Goal: Task Accomplishment & Management: Complete application form

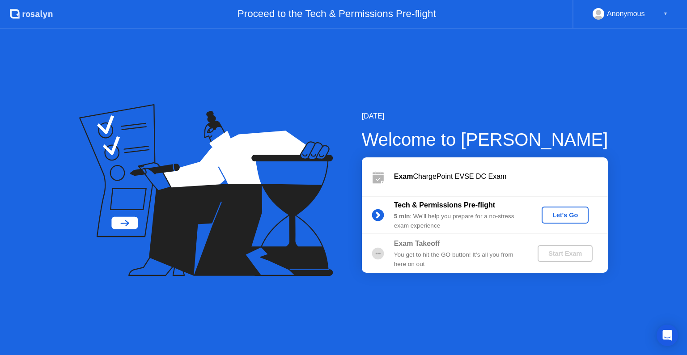
click at [564, 212] on div "Let's Go" at bounding box center [565, 215] width 40 height 7
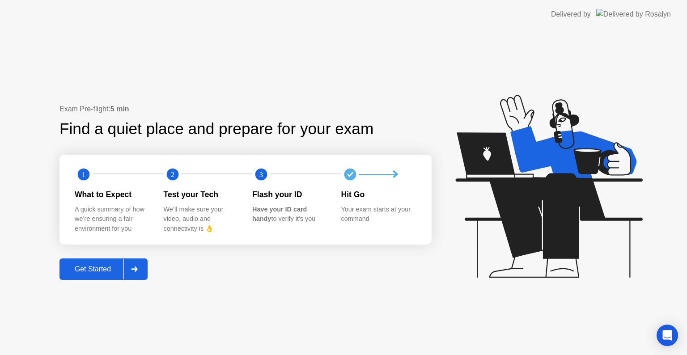
click at [99, 276] on button "Get Started" at bounding box center [104, 269] width 88 height 21
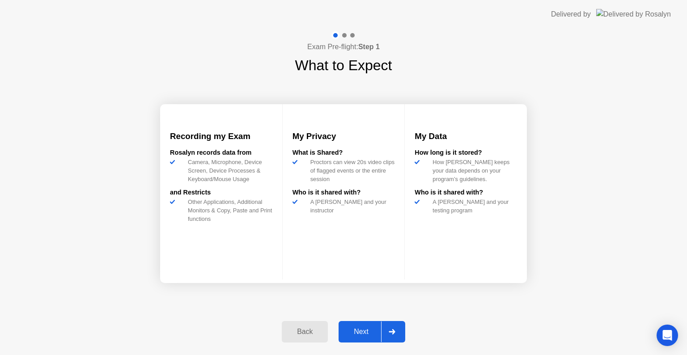
click at [352, 340] on button "Next" at bounding box center [372, 331] width 67 height 21
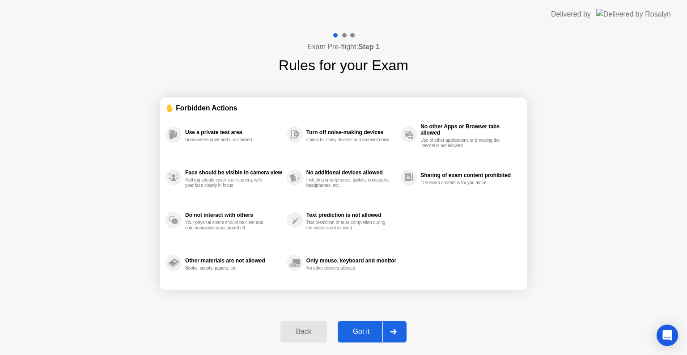
click at [362, 337] on button "Got it" at bounding box center [372, 331] width 69 height 21
select select "**********"
select select "*******"
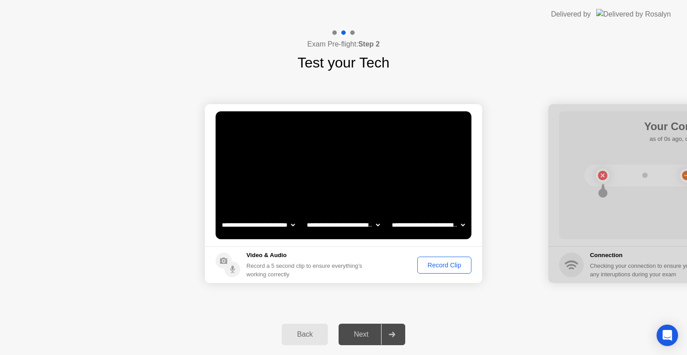
click at [439, 268] on div "Record Clip" at bounding box center [445, 265] width 48 height 7
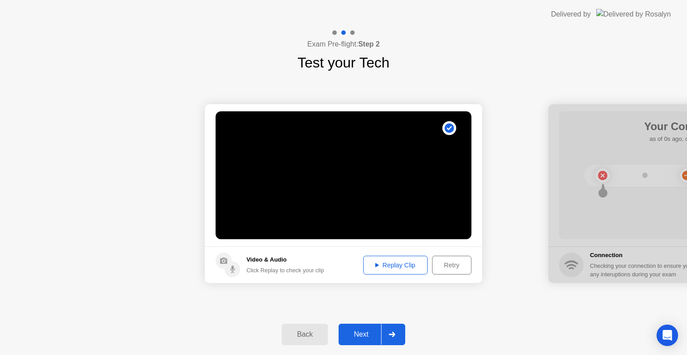
click at [366, 334] on div "Next" at bounding box center [361, 335] width 40 height 8
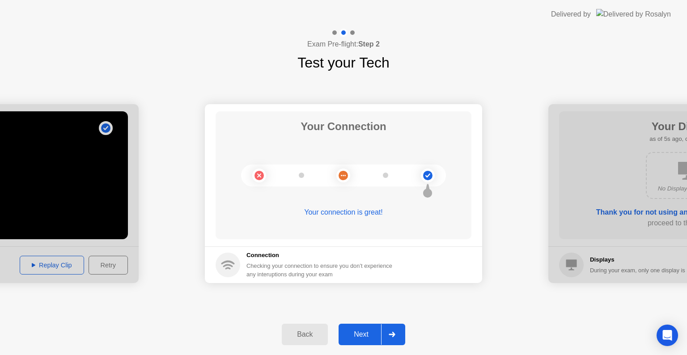
click at [361, 338] on div "Next" at bounding box center [361, 335] width 40 height 8
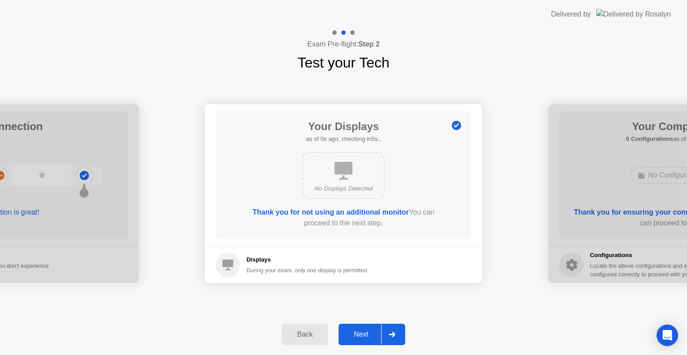
click at [358, 337] on div "Next" at bounding box center [361, 335] width 40 height 8
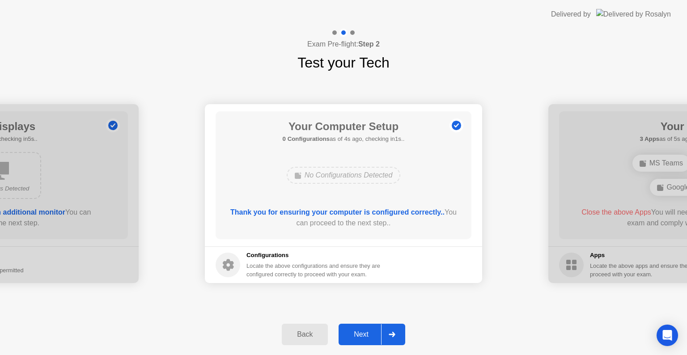
click at [362, 331] on div "Next" at bounding box center [361, 335] width 40 height 8
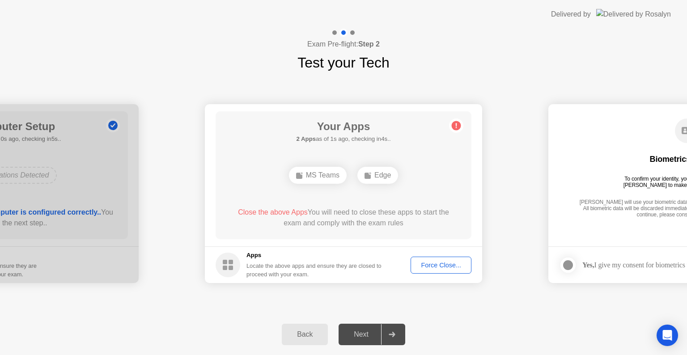
click at [439, 263] on div "Force Close..." at bounding box center [441, 265] width 55 height 7
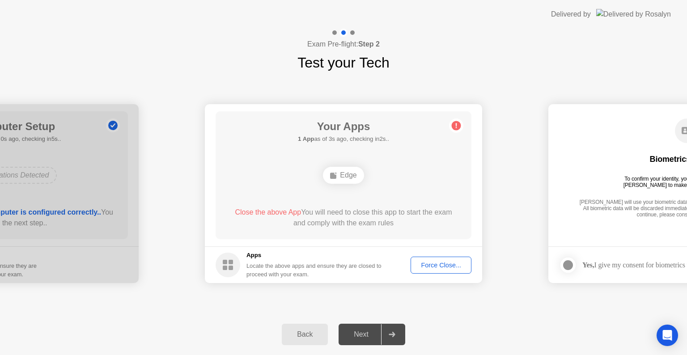
click at [200, 47] on div "Exam Pre-flight: Step 2 Test your Tech" at bounding box center [343, 51] width 687 height 45
click at [451, 267] on div "Force Close..." at bounding box center [441, 265] width 55 height 7
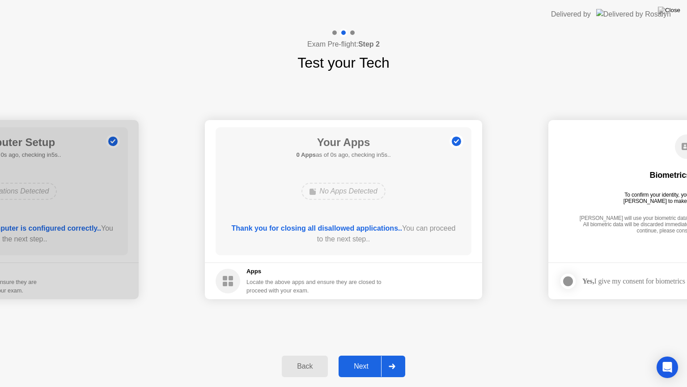
click at [288, 355] on button "Back" at bounding box center [305, 365] width 46 height 21
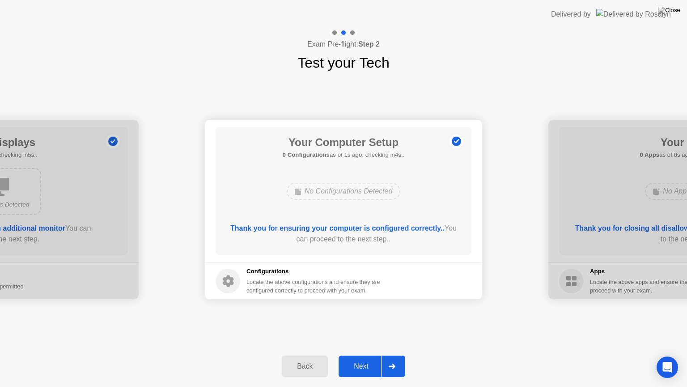
click at [346, 355] on div "Next" at bounding box center [361, 366] width 40 height 8
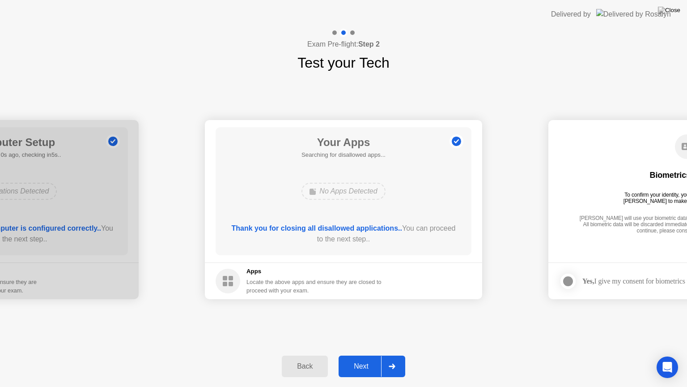
click at [346, 355] on div "Next" at bounding box center [361, 366] width 40 height 8
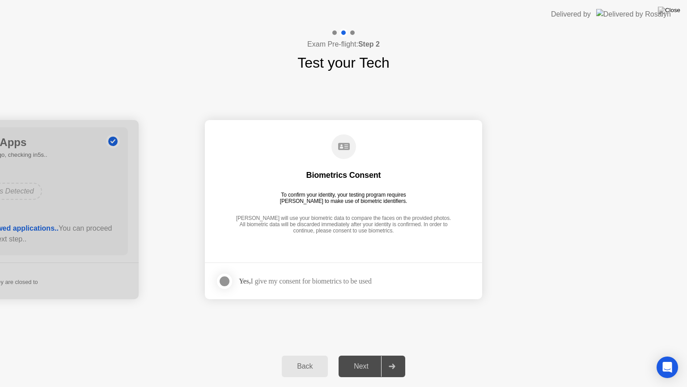
click at [226, 281] on div at bounding box center [224, 281] width 11 height 11
click at [362, 355] on div "Next" at bounding box center [361, 366] width 40 height 8
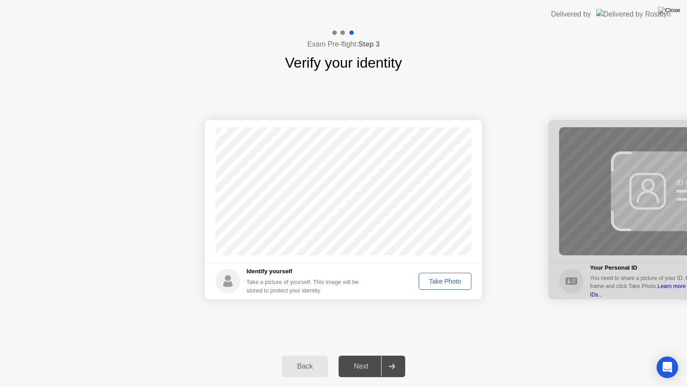
click at [434, 283] on div "Take Photo" at bounding box center [445, 280] width 47 height 7
click at [364, 355] on div "Next" at bounding box center [361, 366] width 40 height 8
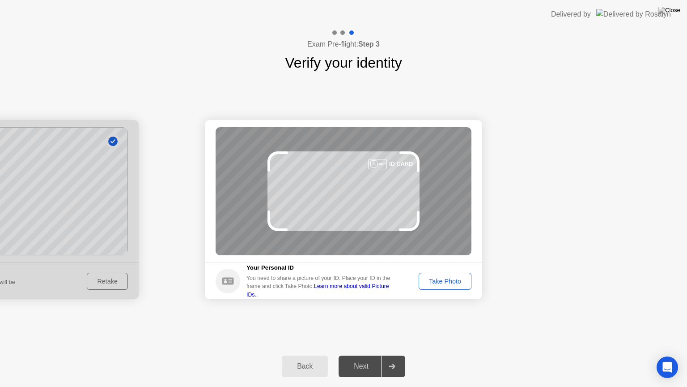
click at [438, 278] on div "Take Photo" at bounding box center [445, 280] width 47 height 7
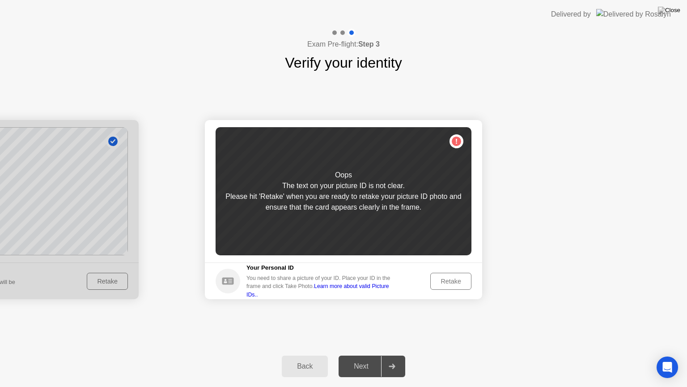
click at [438, 278] on div "Retake" at bounding box center [451, 280] width 35 height 7
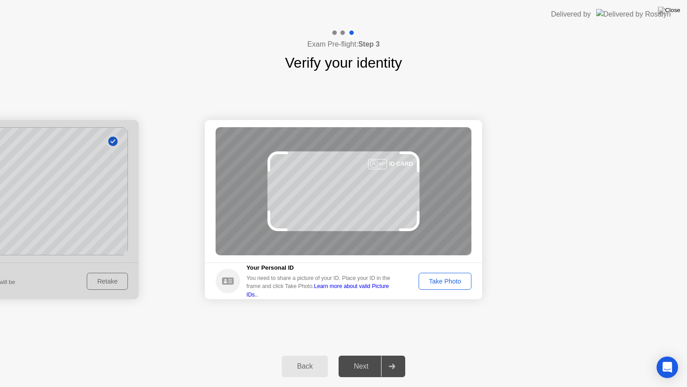
click at [438, 278] on div "Take Photo" at bounding box center [445, 280] width 47 height 7
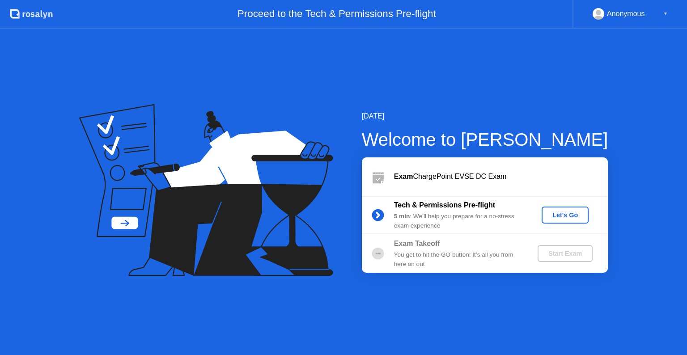
click at [565, 215] on div "Let's Go" at bounding box center [565, 215] width 40 height 7
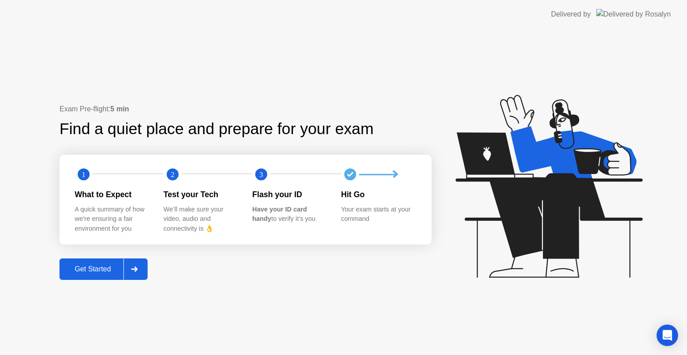
click at [118, 277] on button "Get Started" at bounding box center [104, 269] width 88 height 21
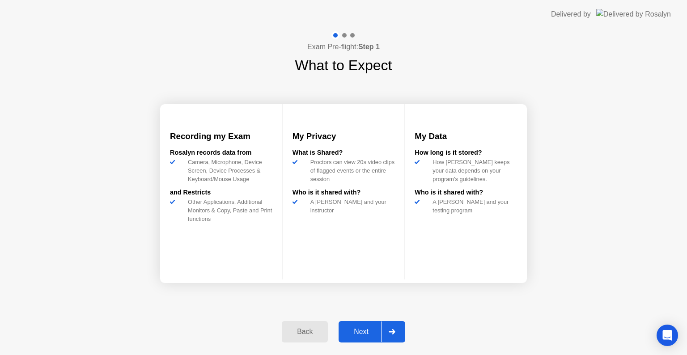
click at [368, 324] on button "Next" at bounding box center [372, 331] width 67 height 21
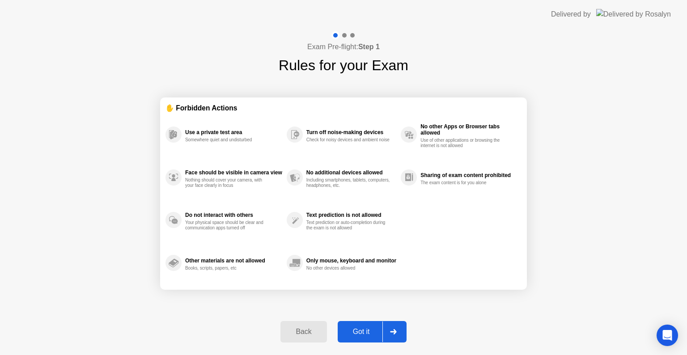
click at [368, 324] on button "Got it" at bounding box center [372, 331] width 69 height 21
select select "**********"
select select "*******"
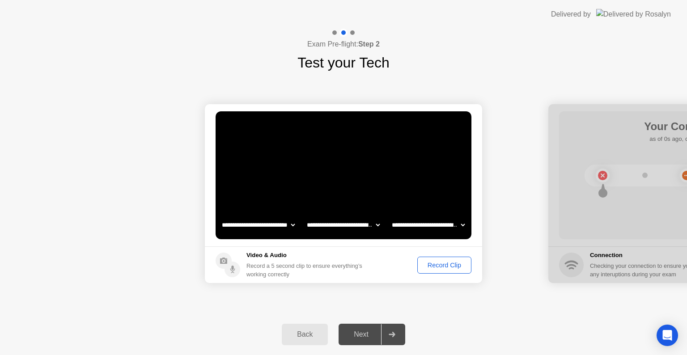
click at [433, 266] on div "Record Clip" at bounding box center [445, 265] width 48 height 7
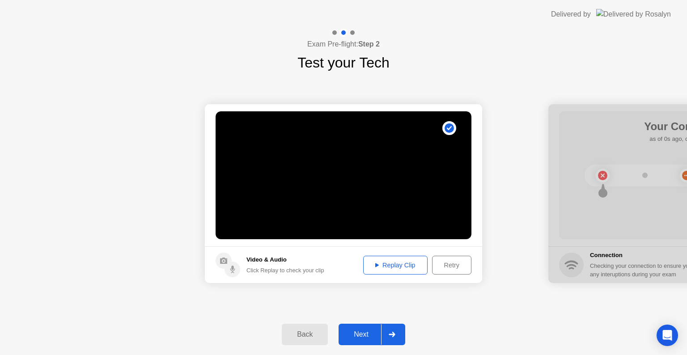
click at [361, 332] on div "Next" at bounding box center [361, 335] width 40 height 8
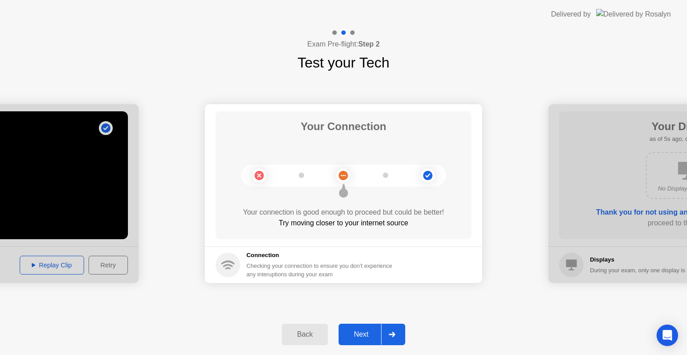
click at [364, 335] on div "Next" at bounding box center [361, 335] width 40 height 8
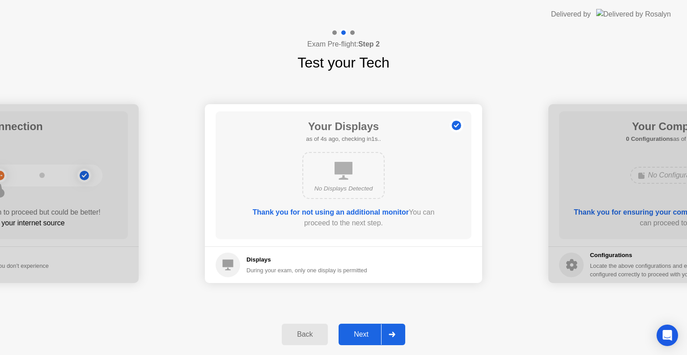
click at [356, 332] on div "Next" at bounding box center [361, 335] width 40 height 8
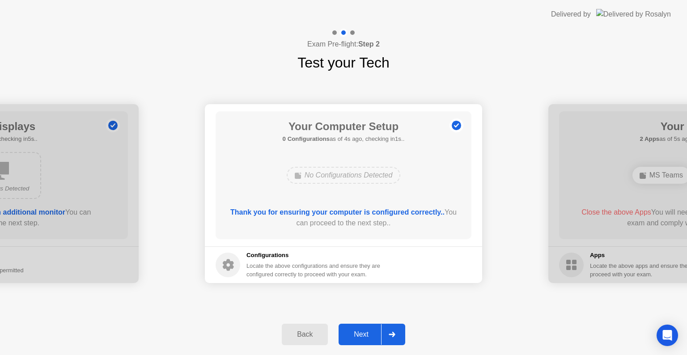
click at [356, 332] on div "Next" at bounding box center [361, 335] width 40 height 8
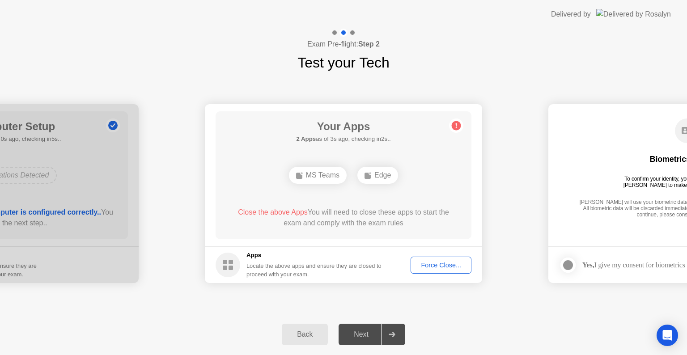
click at [442, 263] on div "Force Close..." at bounding box center [441, 265] width 55 height 7
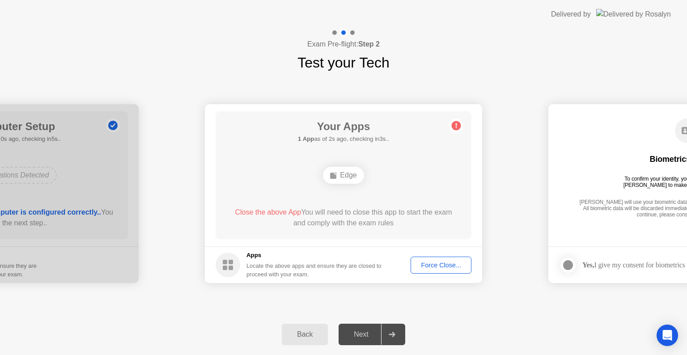
click at [437, 268] on div "Force Close..." at bounding box center [441, 265] width 55 height 7
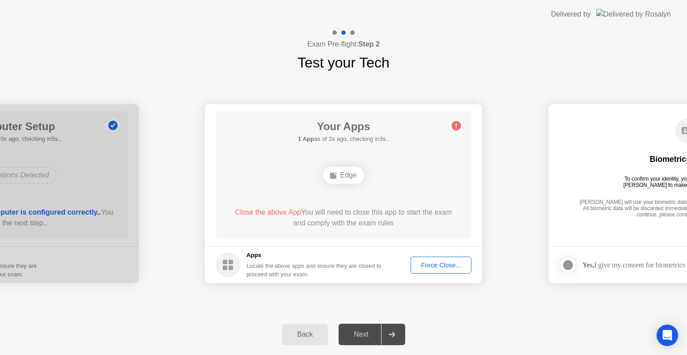
click at [430, 267] on div "Force Close..." at bounding box center [441, 265] width 55 height 7
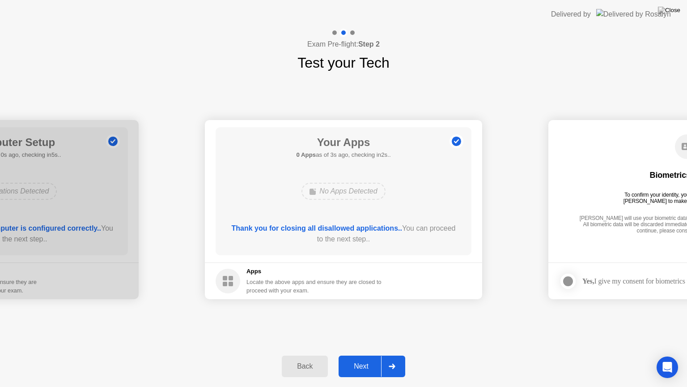
click at [362, 355] on div "Next" at bounding box center [361, 366] width 40 height 8
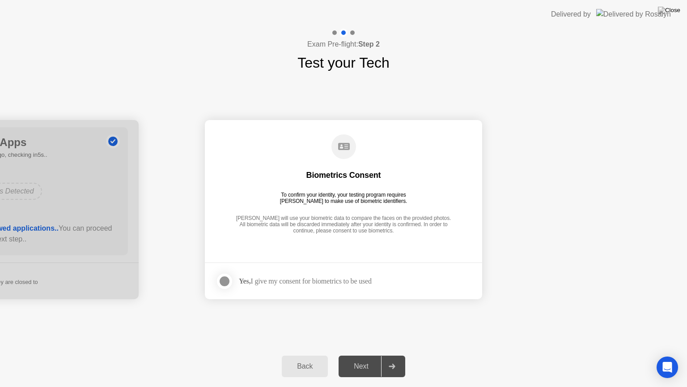
click at [219, 284] on div at bounding box center [224, 281] width 11 height 11
click at [362, 355] on button "Next" at bounding box center [372, 365] width 67 height 21
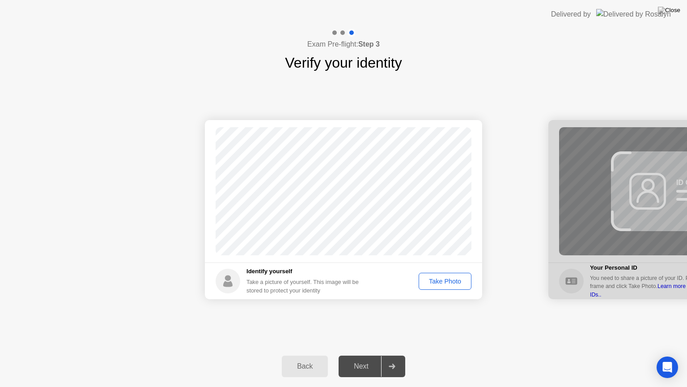
click at [433, 284] on div "Take Photo" at bounding box center [445, 280] width 47 height 7
click at [364, 355] on div "Next" at bounding box center [361, 366] width 40 height 8
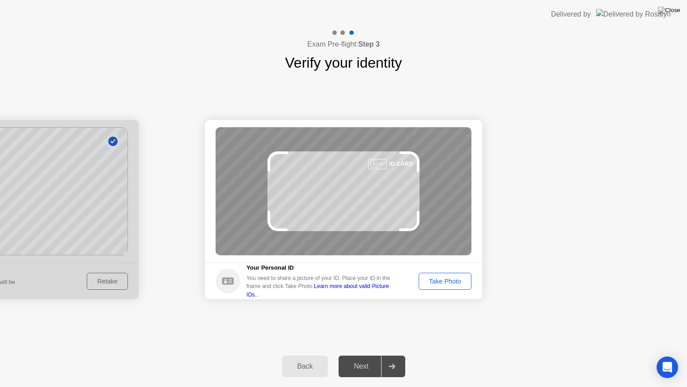
click at [453, 290] on footer "Your Personal ID You need to share a picture of your ID. Place your ID in the f…" at bounding box center [343, 280] width 277 height 37
click at [451, 277] on div "Take Photo" at bounding box center [445, 280] width 47 height 7
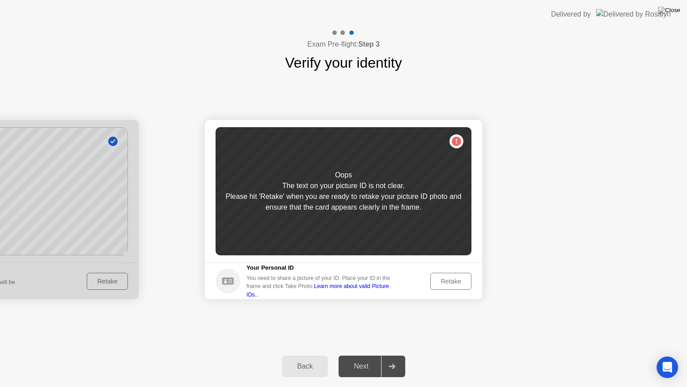
click at [451, 277] on div "Retake" at bounding box center [451, 280] width 35 height 7
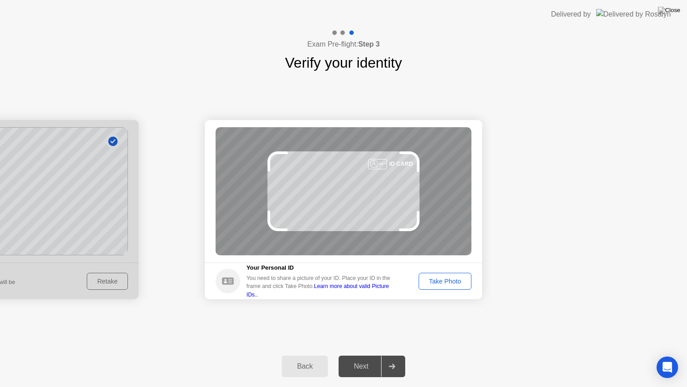
click at [451, 277] on div "Take Photo" at bounding box center [445, 280] width 47 height 7
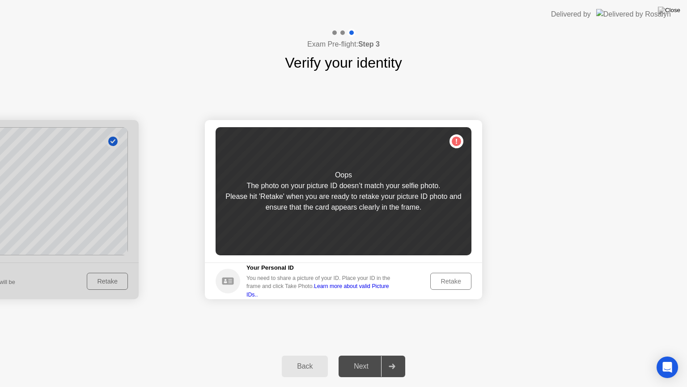
click at [447, 277] on div "Retake" at bounding box center [451, 280] width 35 height 7
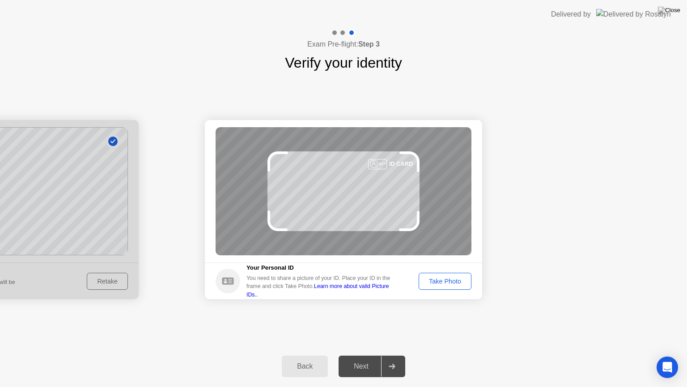
click at [447, 277] on div "Take Photo" at bounding box center [445, 280] width 47 height 7
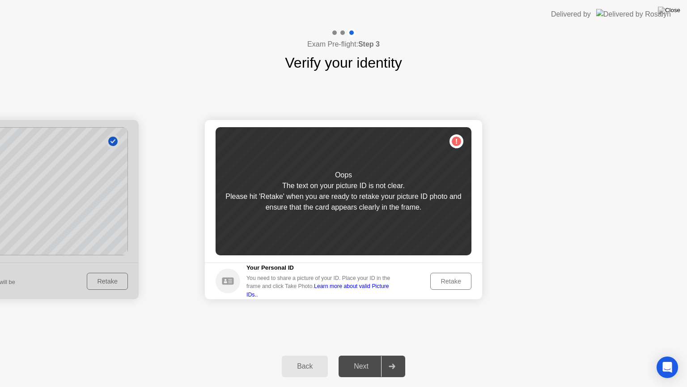
click at [447, 277] on div "Retake" at bounding box center [451, 280] width 35 height 7
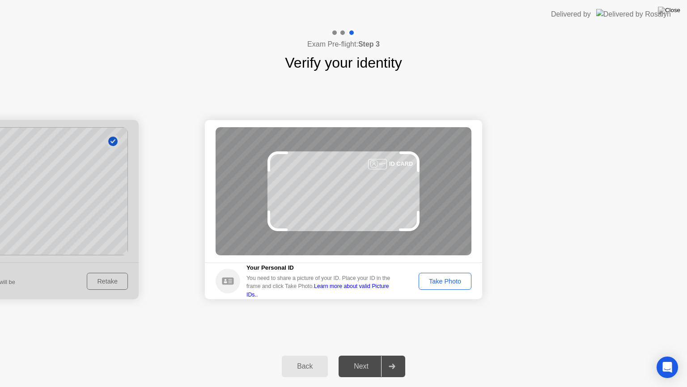
click at [447, 277] on div "Take Photo" at bounding box center [445, 280] width 47 height 7
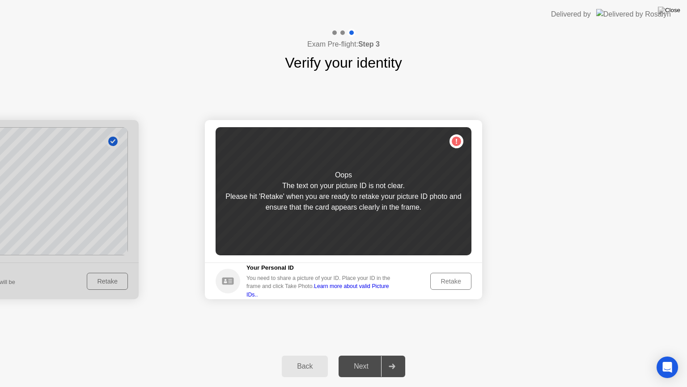
click at [447, 277] on div "Retake" at bounding box center [451, 280] width 35 height 7
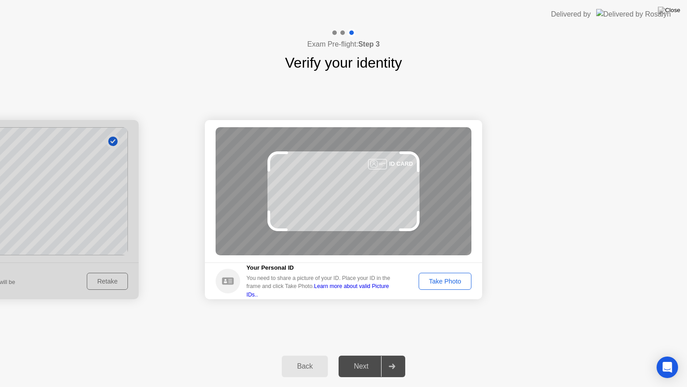
click at [447, 277] on div "Take Photo" at bounding box center [445, 280] width 47 height 7
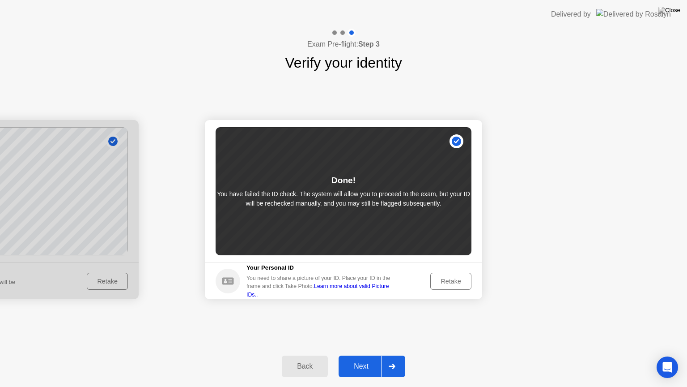
click at [366, 355] on div "Next" at bounding box center [361, 366] width 40 height 8
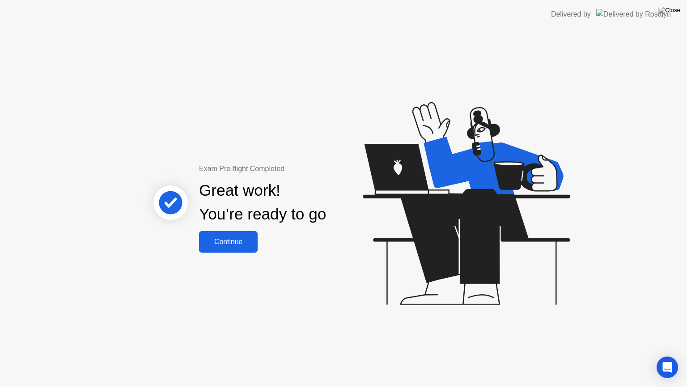
click at [231, 240] on div "Continue" at bounding box center [228, 242] width 53 height 8
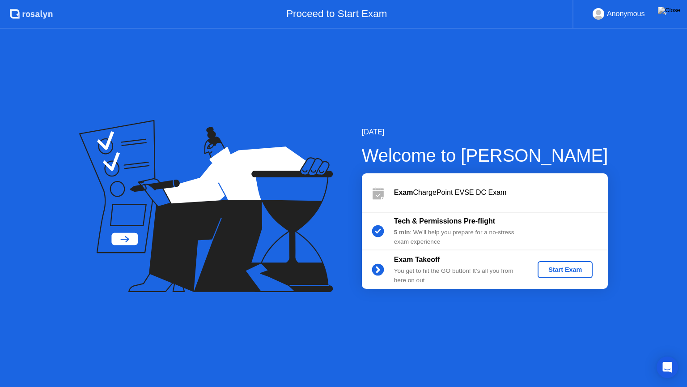
click at [558, 266] on div "Start Exam" at bounding box center [565, 269] width 48 height 7
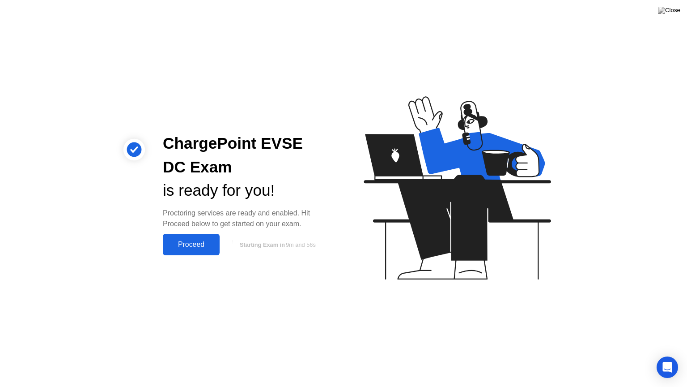
click at [192, 248] on div "Proceed" at bounding box center [191, 244] width 51 height 8
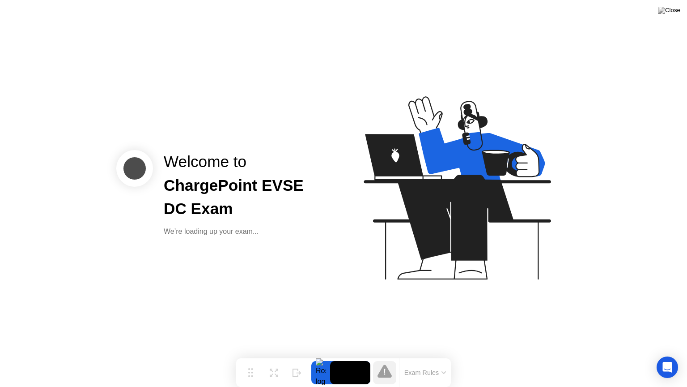
click at [440, 355] on button "Exam Rules" at bounding box center [425, 372] width 47 height 8
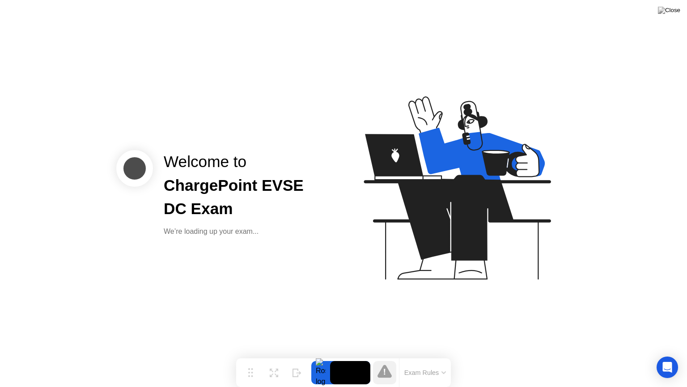
click at [573, 115] on div "Welcome to ChargePoint EVSE DC Exam We’re loading up your exam..." at bounding box center [343, 193] width 687 height 387
click at [668, 355] on icon "Open Intercom Messenger" at bounding box center [667, 367] width 10 height 12
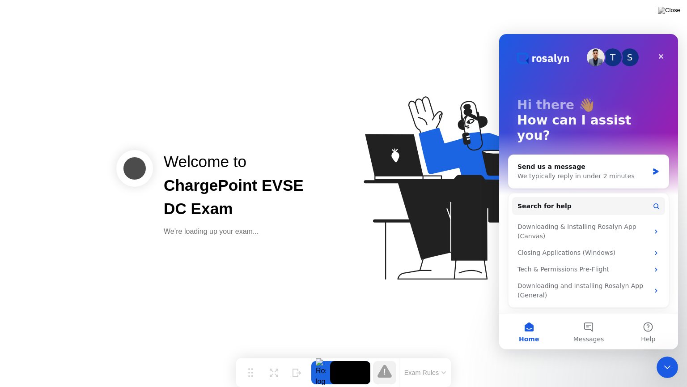
click at [474, 311] on div "Welcome to ChargePoint EVSE DC Exam We’re loading up your exam..." at bounding box center [343, 193] width 687 height 387
click at [662, 53] on icon "Close" at bounding box center [661, 56] width 7 height 7
